Goal: Task Accomplishment & Management: Manage account settings

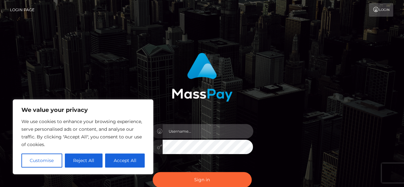
click at [185, 134] on input "text" at bounding box center [208, 131] width 91 height 14
type input "[PERSON_NAME].megabonanza"
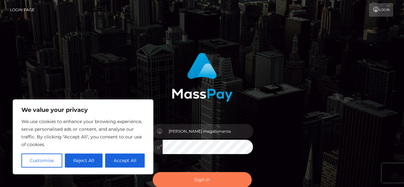
click at [185, 179] on button "Sign in" at bounding box center [202, 180] width 99 height 16
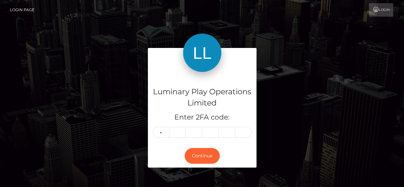
type input "0"
type input "1"
type input "9"
type input "2"
type input "4"
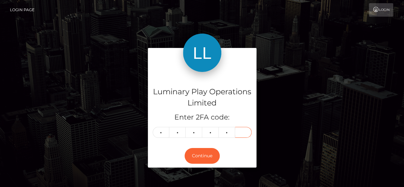
type input "5"
